Goal: Information Seeking & Learning: Learn about a topic

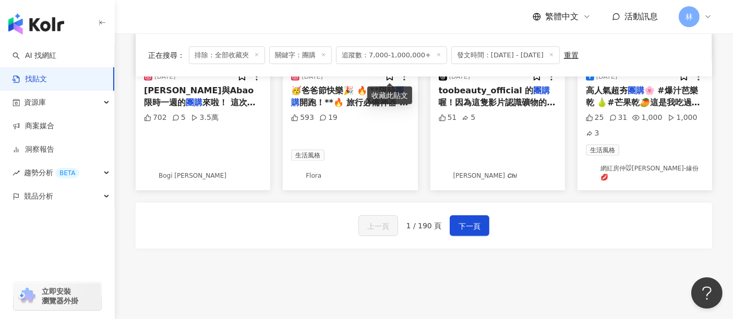
scroll to position [697, 0]
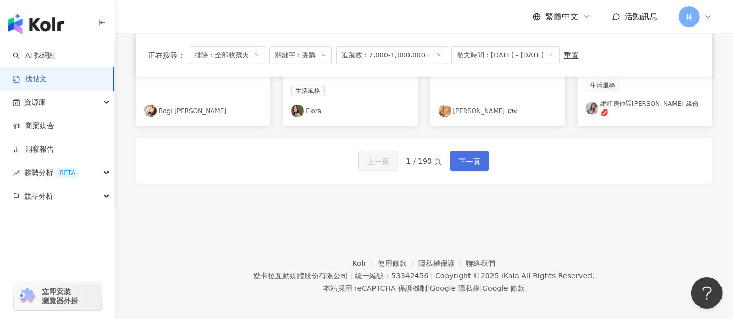
click at [458, 155] on span "下一頁" at bounding box center [469, 161] width 22 height 13
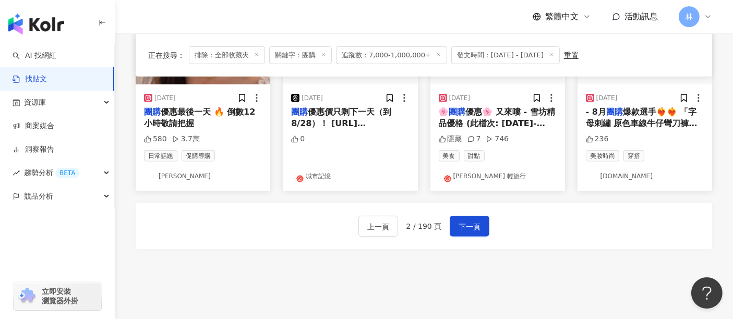
scroll to position [579, 0]
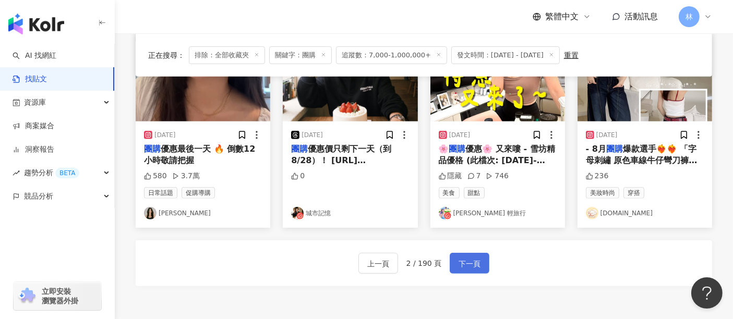
click at [468, 258] on span "下一頁" at bounding box center [469, 264] width 22 height 13
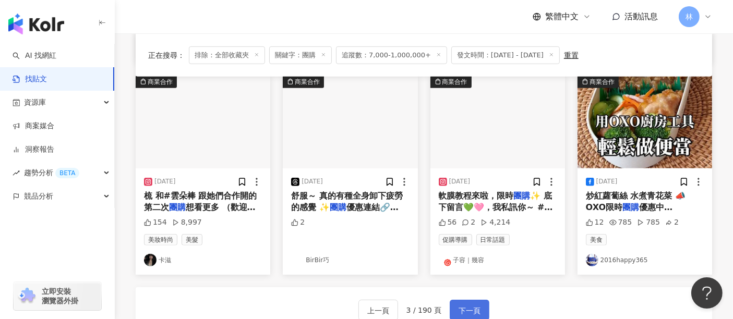
scroll to position [574, 0]
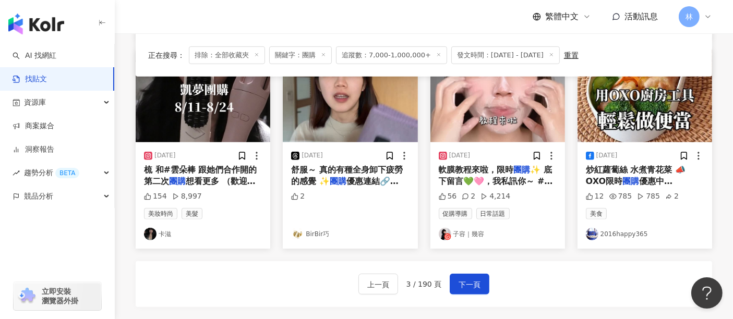
click at [467, 274] on div "上一頁 3 / 190 頁 下一頁" at bounding box center [424, 284] width 576 height 46
click at [468, 279] on span "下一頁" at bounding box center [469, 285] width 22 height 13
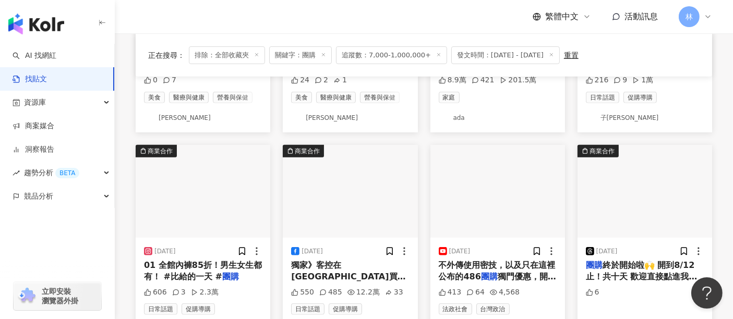
scroll to position [697, 0]
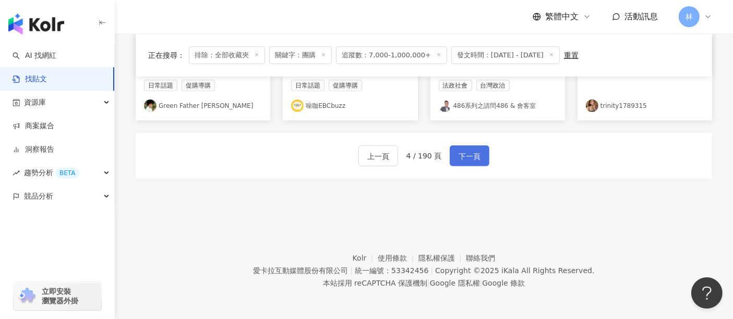
click at [470, 161] on span "下一頁" at bounding box center [469, 156] width 22 height 13
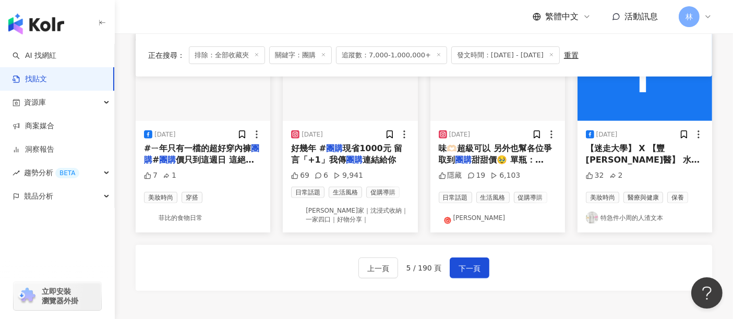
scroll to position [637, 0]
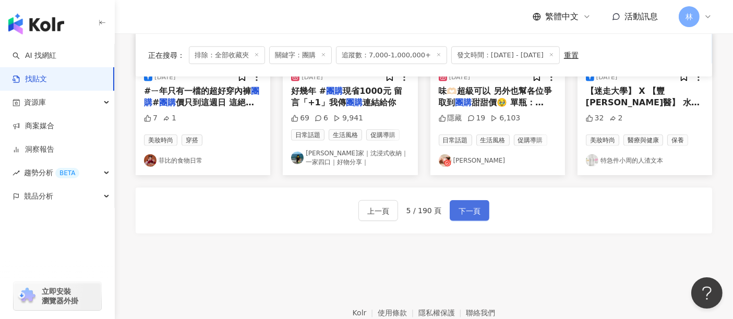
click at [459, 205] on span "下一頁" at bounding box center [469, 211] width 22 height 13
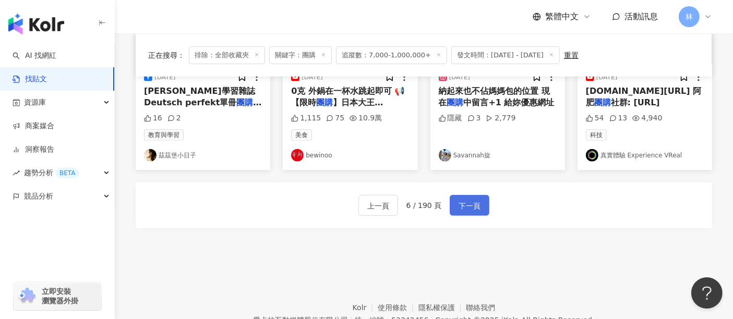
click at [467, 200] on span "下一頁" at bounding box center [469, 206] width 22 height 13
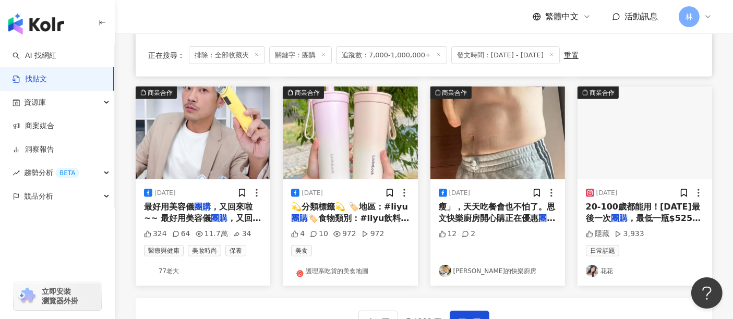
scroll to position [579, 0]
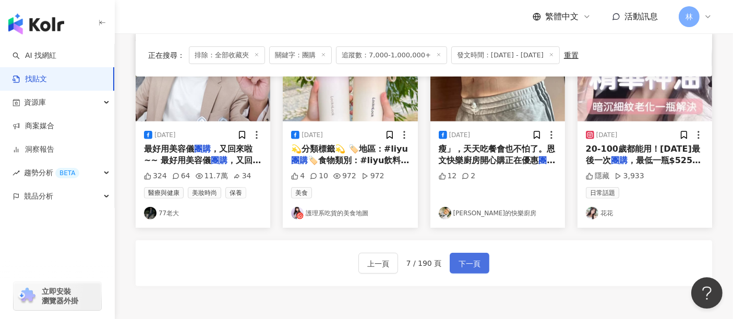
click at [464, 258] on span "下一頁" at bounding box center [469, 264] width 22 height 13
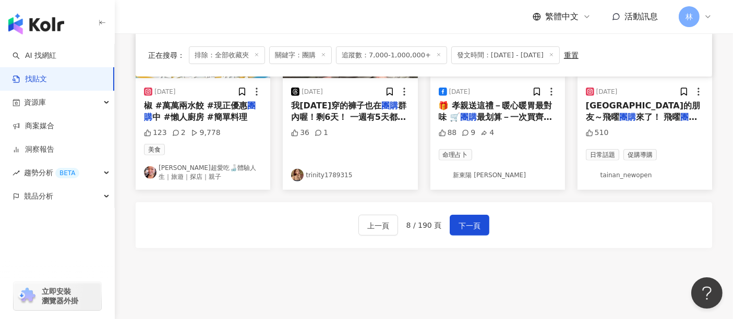
scroll to position [644, 0]
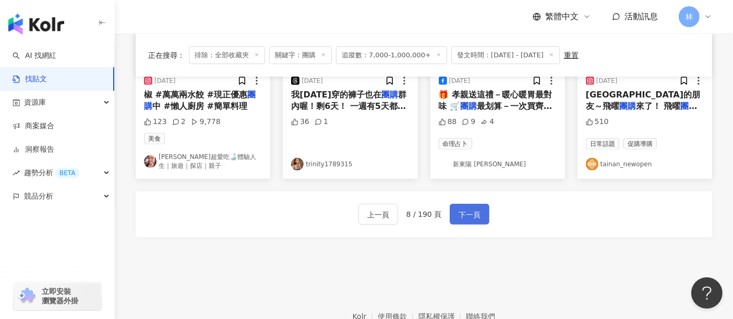
click at [470, 209] on span "下一頁" at bounding box center [469, 215] width 22 height 13
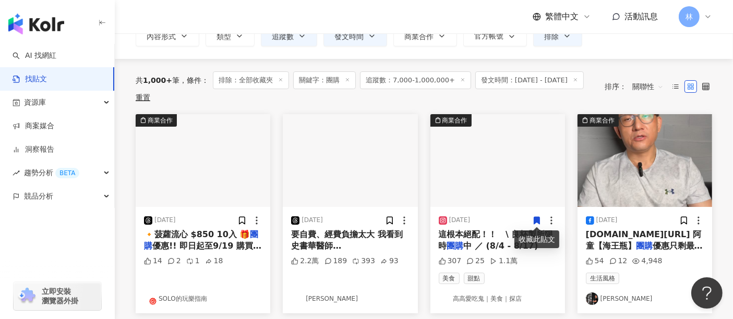
scroll to position [103, 0]
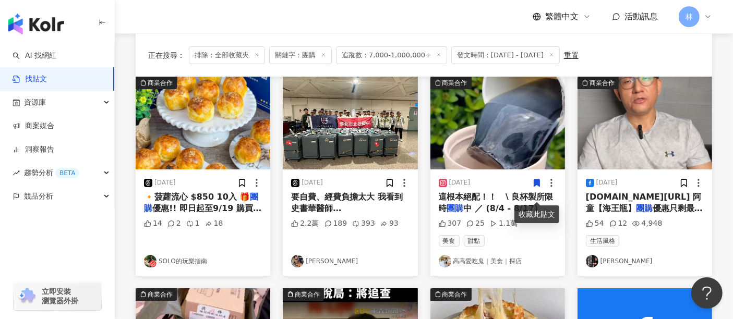
click at [619, 128] on img at bounding box center [644, 123] width 135 height 93
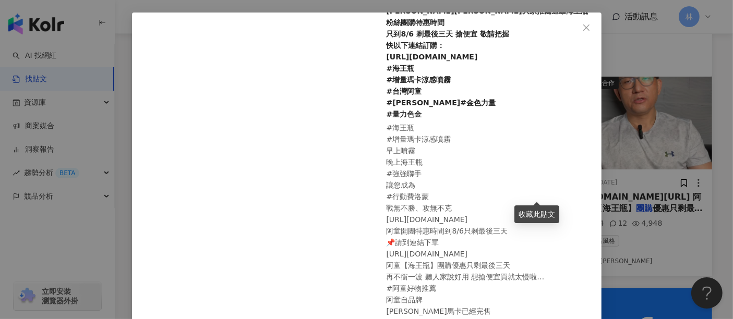
scroll to position [58, 0]
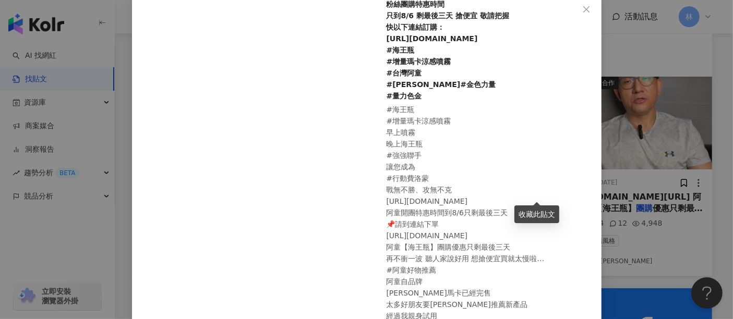
click at [635, 178] on div "[PERSON_NAME][DATE] #海王瓶 #增量瑪卡涼感噴霧 早上噴霧 晚上海王瓶 #強強聯手 讓您成為 #行動費洛蒙 戰無不勝、攻無不克 [URL]…" at bounding box center [366, 159] width 733 height 319
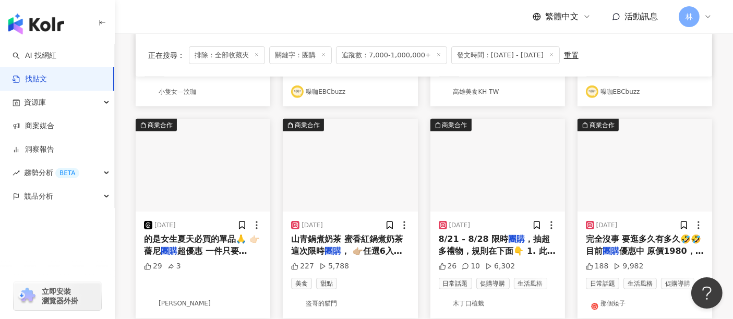
scroll to position [509, 0]
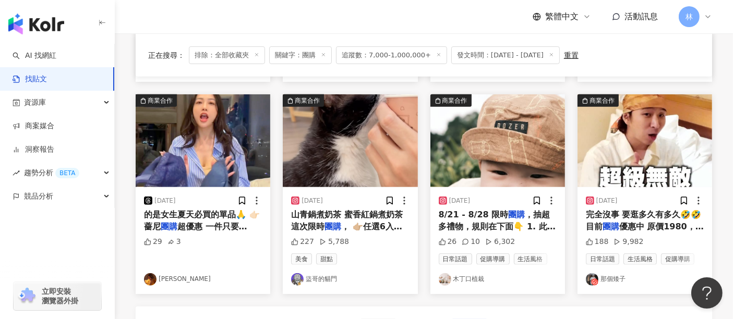
click at [229, 153] on img at bounding box center [203, 140] width 135 height 93
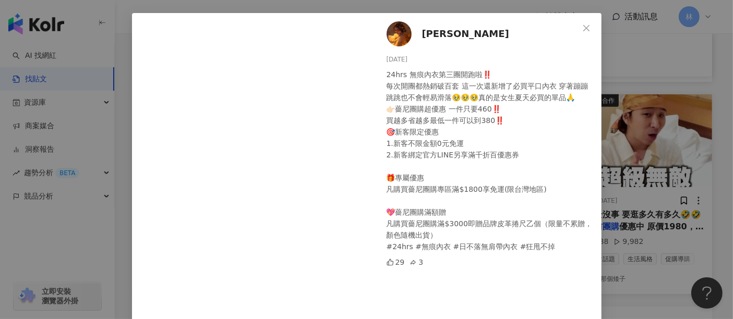
scroll to position [116, 0]
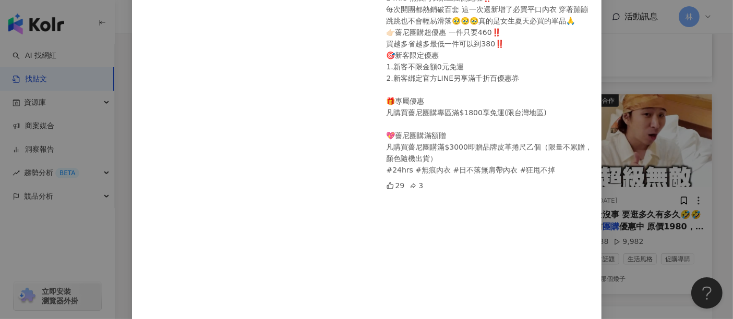
click at [692, 143] on div "[PERSON_NAME] [DATE] 24hrs 無痕內衣第三團開跑啦‼️ 每次開團都熱銷破百套 這一次還新增了必買平口內衣 穿著蹦蹦跳跳也不會輕易滑落🥹…" at bounding box center [366, 159] width 733 height 319
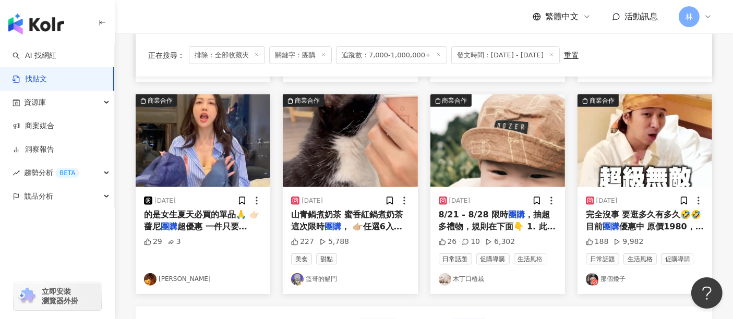
scroll to position [566, 0]
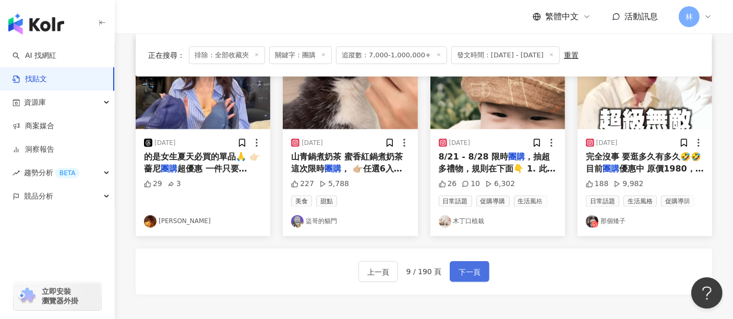
click at [471, 279] on button "下一頁" at bounding box center [470, 271] width 40 height 21
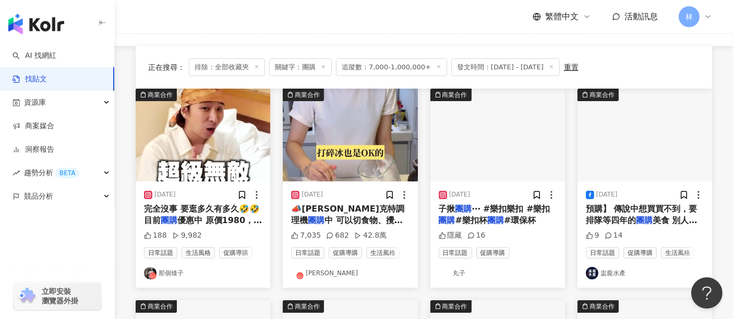
scroll to position [116, 0]
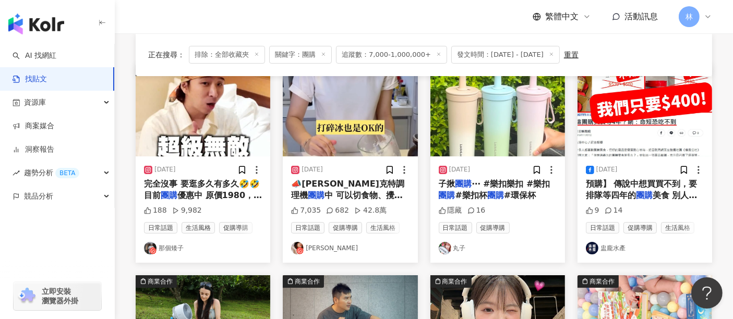
click at [493, 118] on img at bounding box center [497, 110] width 135 height 93
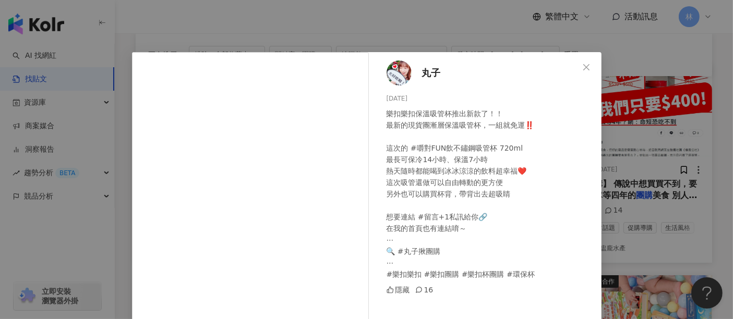
click at [609, 111] on div "丸子 [DATE] 樂扣樂扣保溫吸管杯推出新款了！！ 最新的現貨團漸層保溫吸管杯，一組就免運‼️ 這次的 #嚼對FUN飲不鏽鋼吸管杯 720ml 最長可保冷1…" at bounding box center [366, 159] width 733 height 319
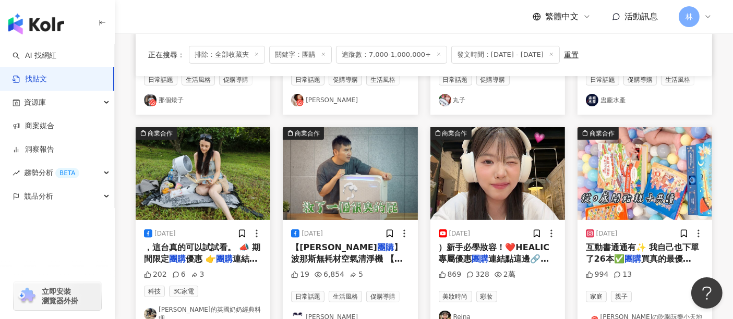
scroll to position [289, 0]
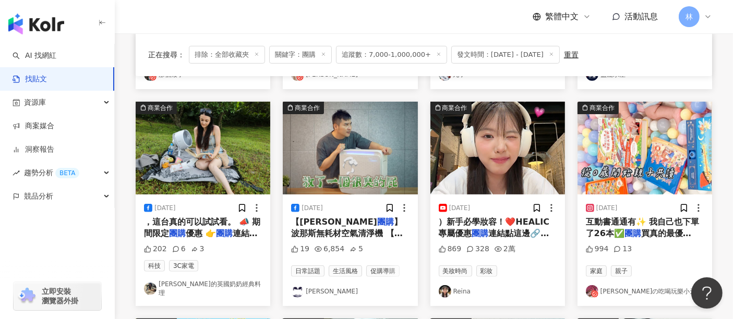
click at [222, 152] on img at bounding box center [203, 148] width 135 height 93
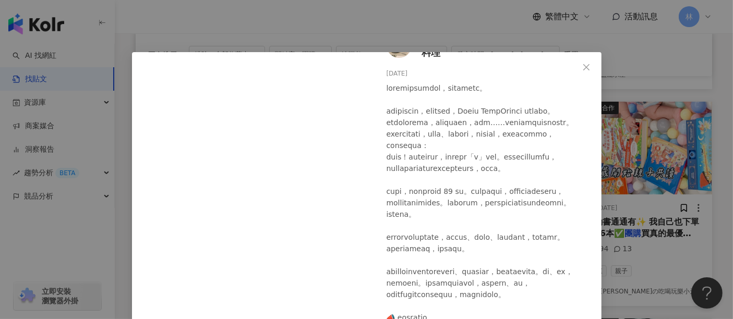
scroll to position [142, 0]
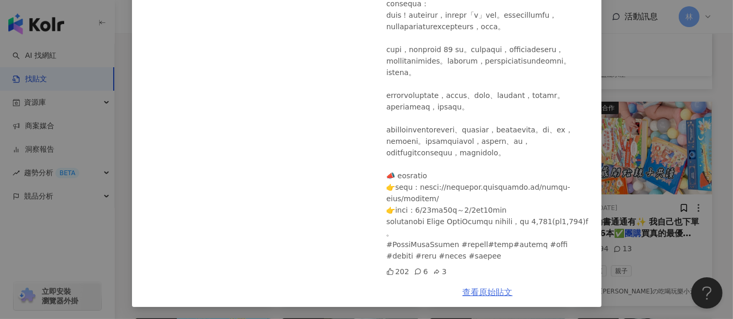
click at [484, 293] on link "查看原始貼文" at bounding box center [488, 292] width 50 height 10
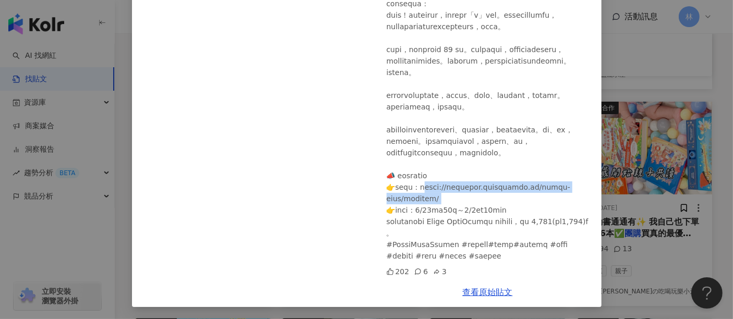
drag, startPoint x: 462, startPoint y: 188, endPoint x: 429, endPoint y: 172, distance: 37.1
click at [429, 172] on div at bounding box center [489, 101] width 207 height 321
click at [645, 178] on div "[PERSON_NAME]的英國奶奶經典料理 [DATE] 202 6 3 查看原始貼文" at bounding box center [366, 159] width 733 height 319
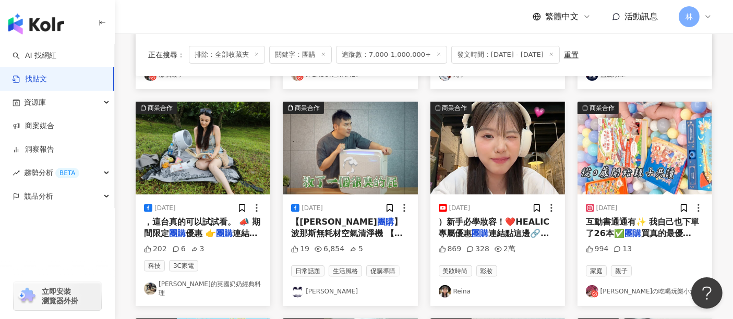
click at [498, 131] on img at bounding box center [497, 148] width 135 height 93
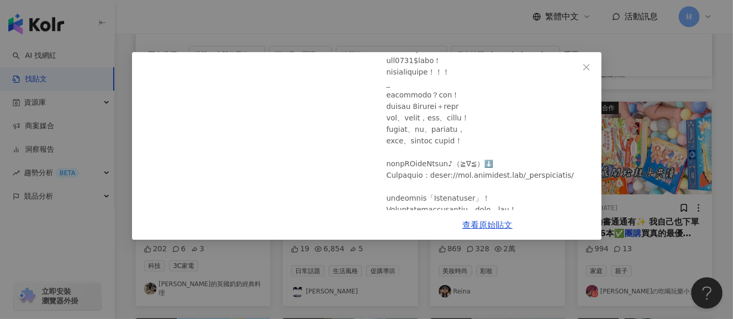
scroll to position [232, 0]
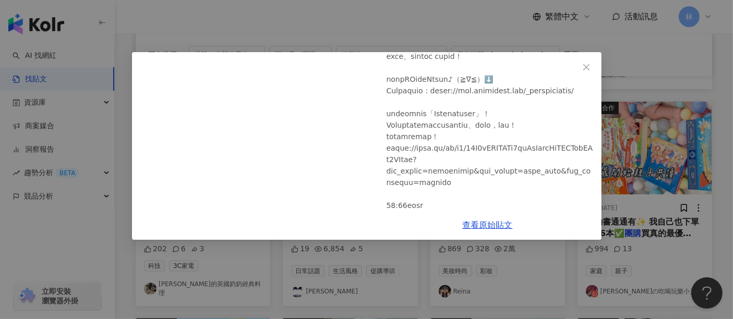
click at [632, 166] on div "Reina [DATE] 早八妝懶人版！5分鐘快速完成底妝＋防曬保養（保濕不卡粉！好氣色UP🥰）新手必學妝容！ 869 328 2萬 查看原始貼文" at bounding box center [366, 159] width 733 height 319
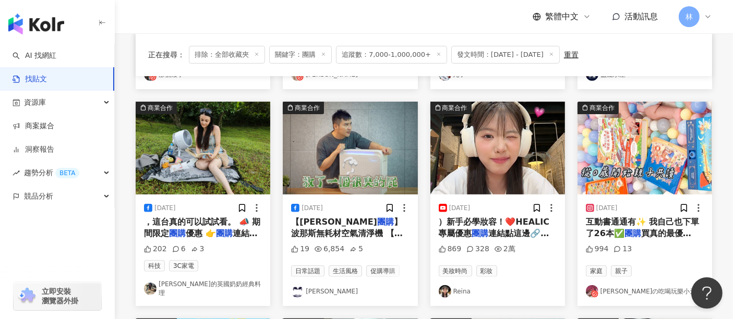
click at [632, 166] on img at bounding box center [644, 148] width 135 height 93
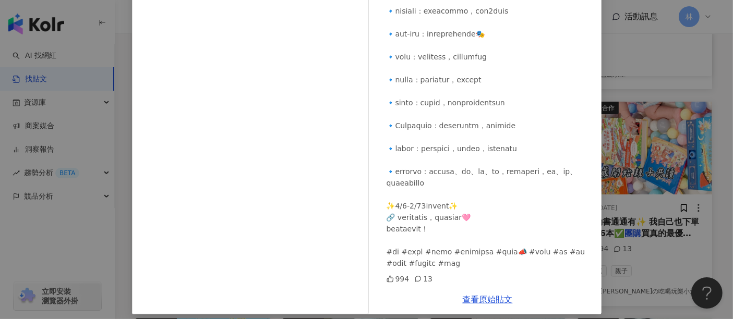
scroll to position [153, 0]
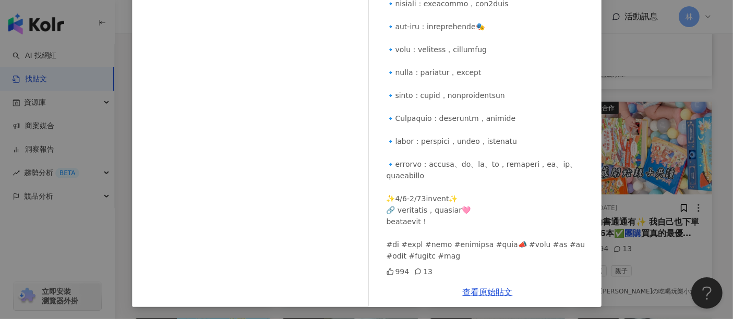
click at [649, 132] on div "[PERSON_NAME]の吃喝玩樂小天地 [DATE] 994 13 查看原始貼文" at bounding box center [366, 159] width 733 height 319
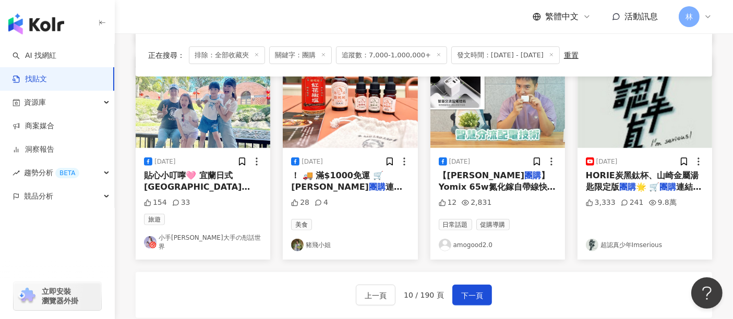
scroll to position [579, 0]
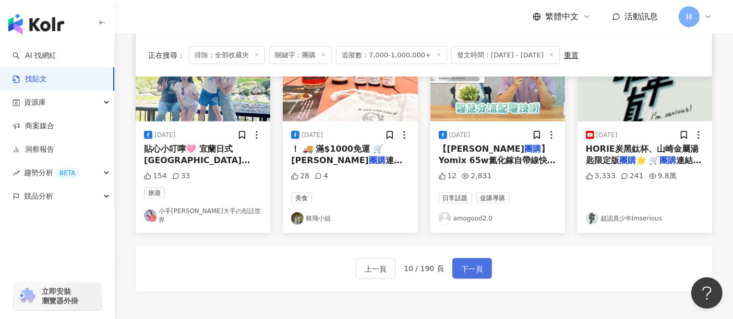
click at [470, 263] on span "下一頁" at bounding box center [472, 269] width 22 height 13
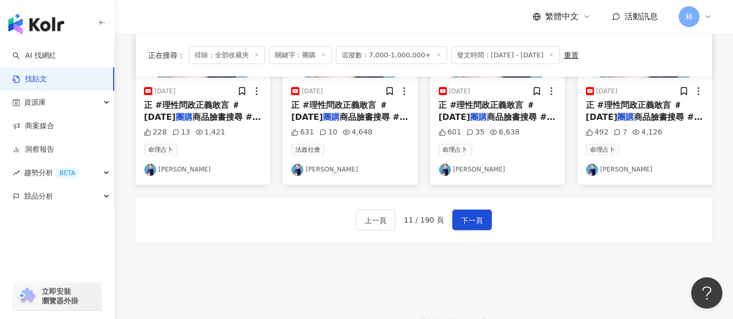
scroll to position [682, 0]
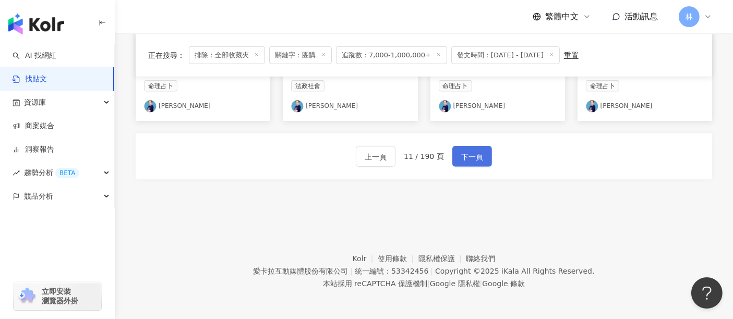
click at [475, 146] on button "下一頁" at bounding box center [472, 156] width 40 height 21
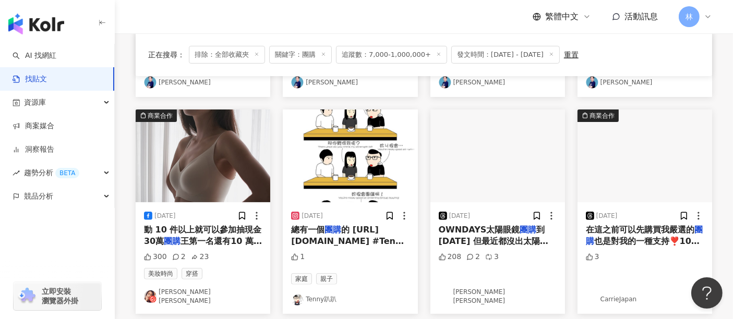
scroll to position [285, 0]
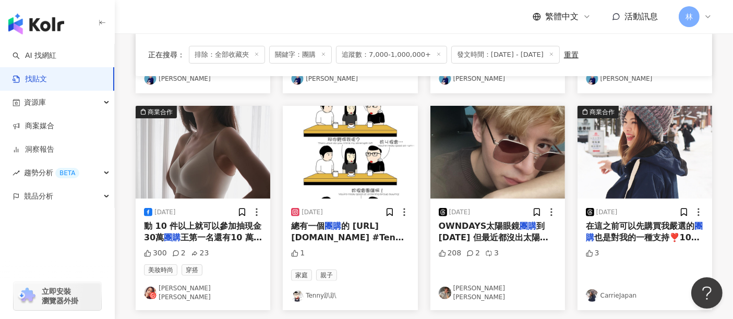
click at [217, 146] on img at bounding box center [203, 152] width 135 height 93
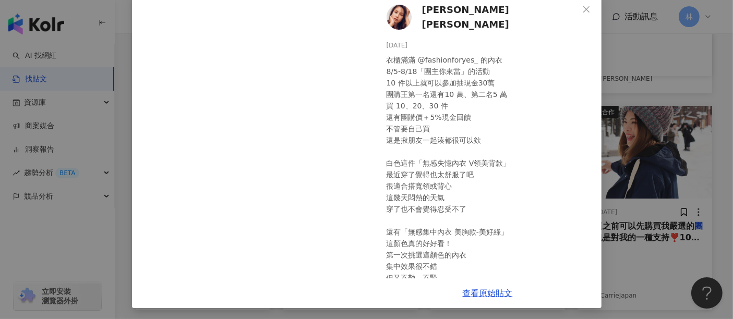
scroll to position [131, 0]
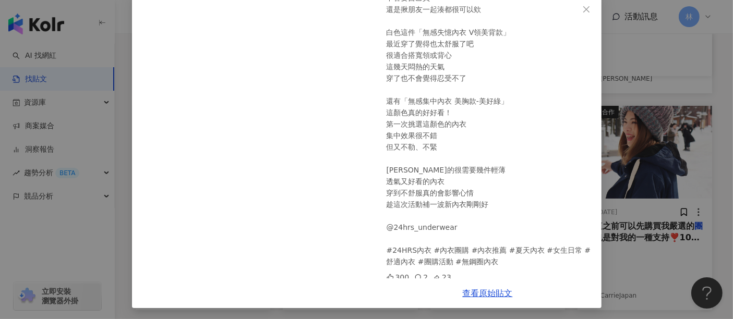
click at [684, 191] on div "[PERSON_NAME] [PERSON_NAME] [DATE] 衣櫃滿滿 @fashionforyes_ 的內衣 8/5-8/18「團主你來當」的活動 …" at bounding box center [366, 159] width 733 height 319
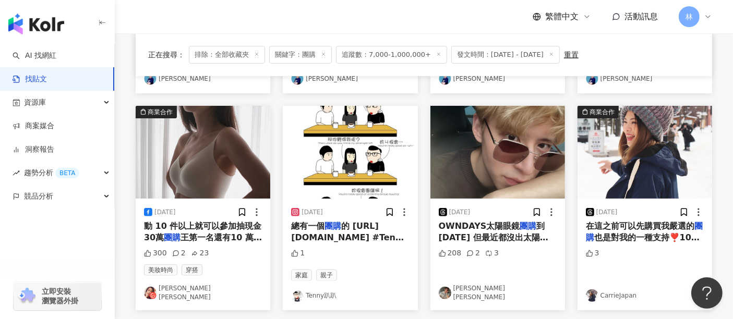
click at [537, 170] on img at bounding box center [497, 152] width 135 height 93
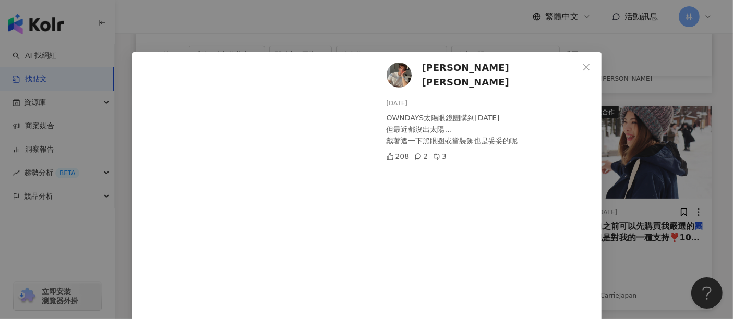
click at [627, 174] on div "[PERSON_NAME] [PERSON_NAME] [DATE] OWNDAYS太陽眼鏡團購到[DATE] 但最近都沒出太陽… 戴著遮一下黑眼圈或當裝飾也…" at bounding box center [366, 159] width 733 height 319
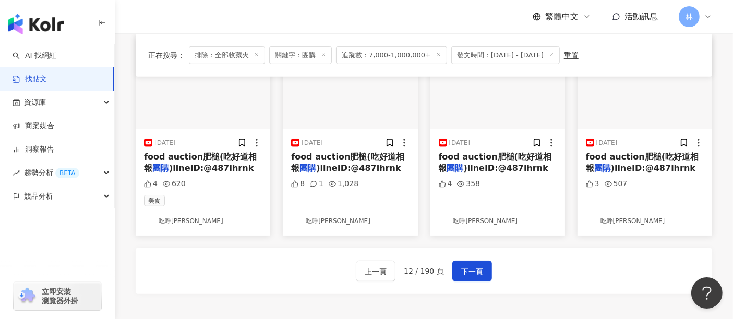
scroll to position [682, 0]
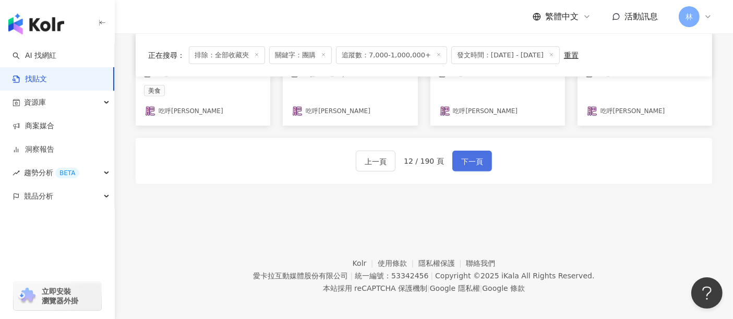
click at [480, 155] on span "下一頁" at bounding box center [472, 161] width 22 height 13
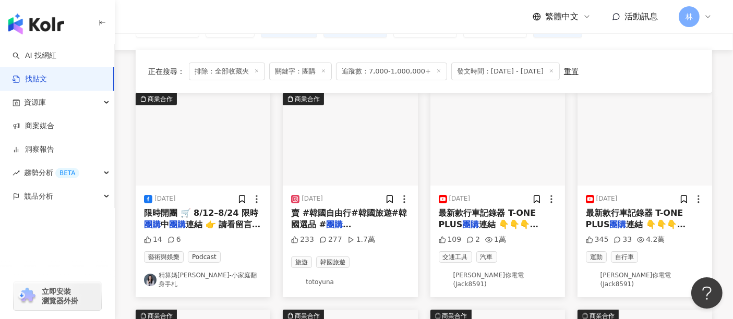
scroll to position [112, 0]
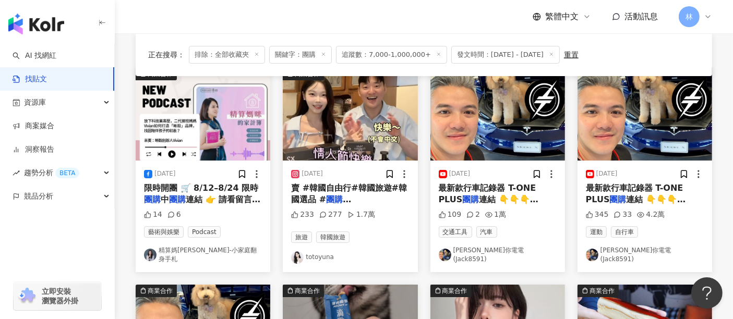
click at [327, 120] on img at bounding box center [350, 114] width 135 height 93
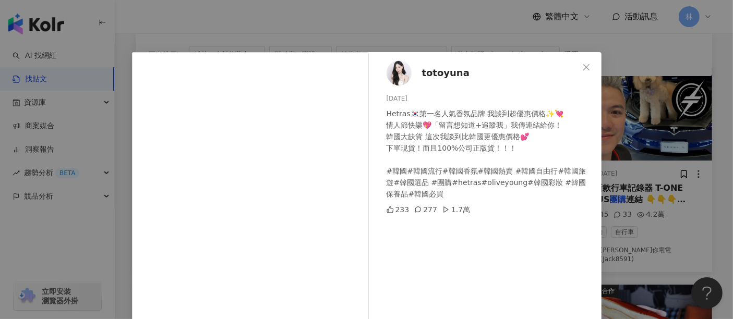
click at [608, 138] on div "totoyuna [DATE] Hetras🇰🇷第一名人氣香氛品牌 我談到超優惠價格✨💘 情人節快樂💖「留言想知道+追蹤我」我傳連結給你！ 韓國大缺貨 這次我…" at bounding box center [366, 159] width 733 height 319
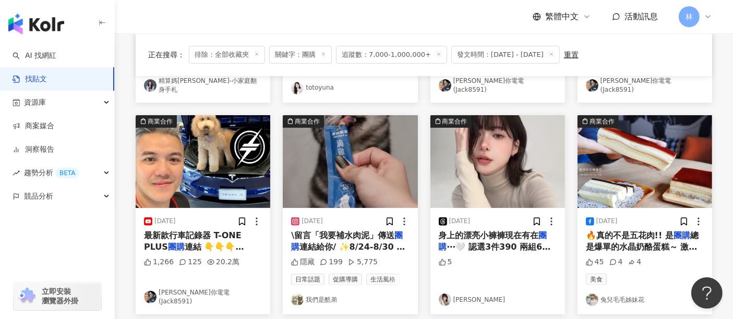
scroll to position [285, 0]
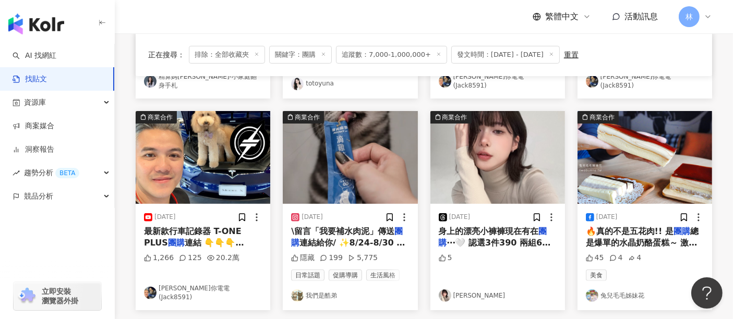
click at [601, 154] on img at bounding box center [644, 157] width 135 height 93
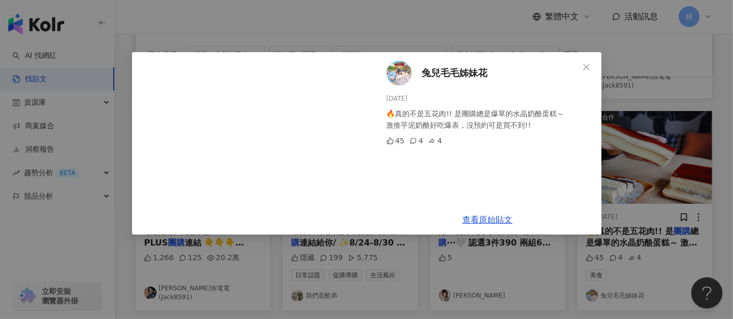
click at [630, 150] on div "兔兒毛毛姊妹花 [DATE] 🔥真的不是五花肉!! 是團購總是爆單的水晶奶酪蛋糕～ 激推芋泥奶酪好吃爆表，沒預約可是買不到!! 45 4 4 查看原始貼文" at bounding box center [366, 159] width 733 height 319
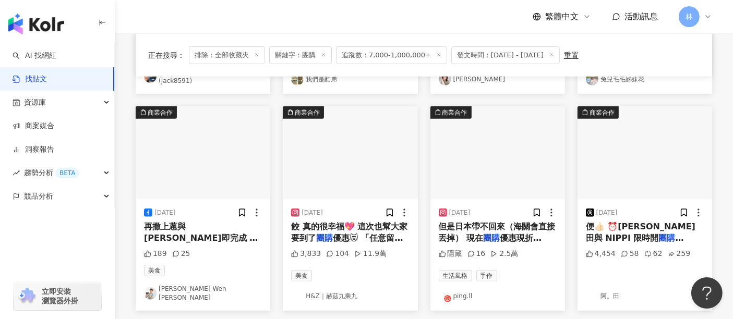
scroll to position [517, 0]
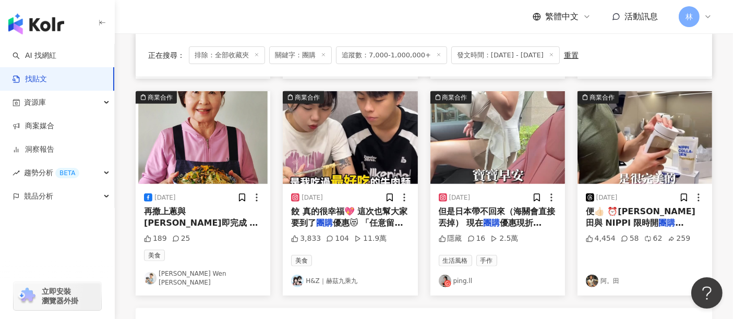
click at [232, 153] on img at bounding box center [203, 137] width 135 height 93
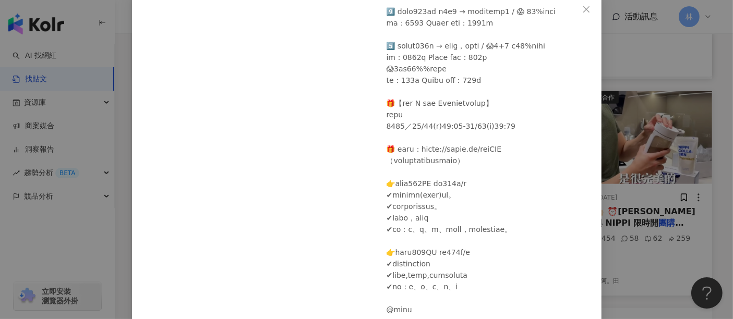
scroll to position [112, 0]
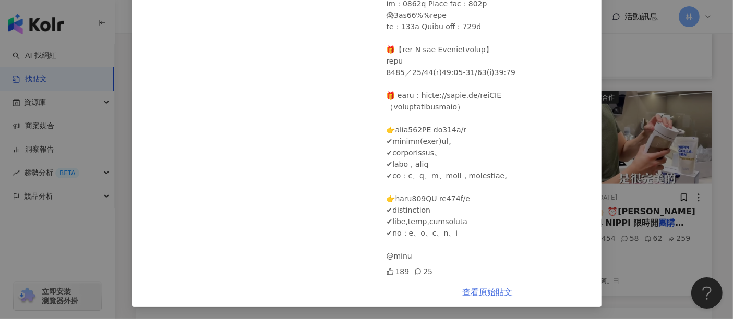
click at [465, 292] on link "查看原始貼文" at bounding box center [488, 292] width 50 height 10
